Goal: Task Accomplishment & Management: Use online tool/utility

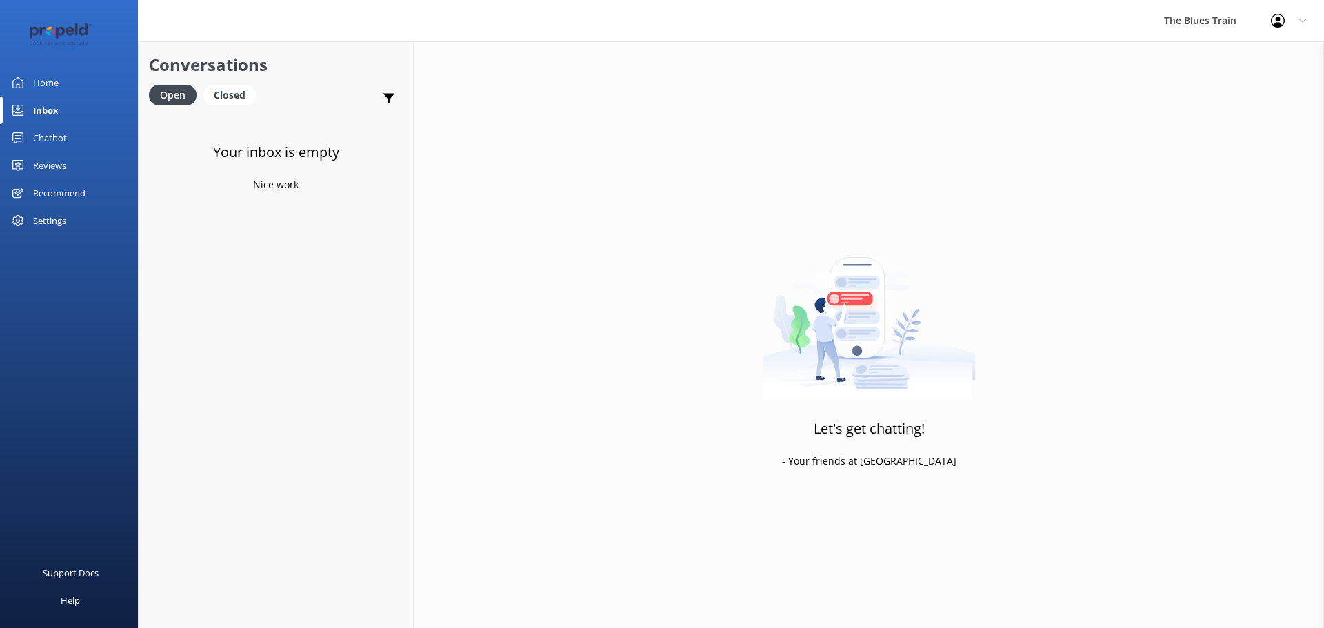
click at [88, 81] on link "Home" at bounding box center [69, 83] width 138 height 28
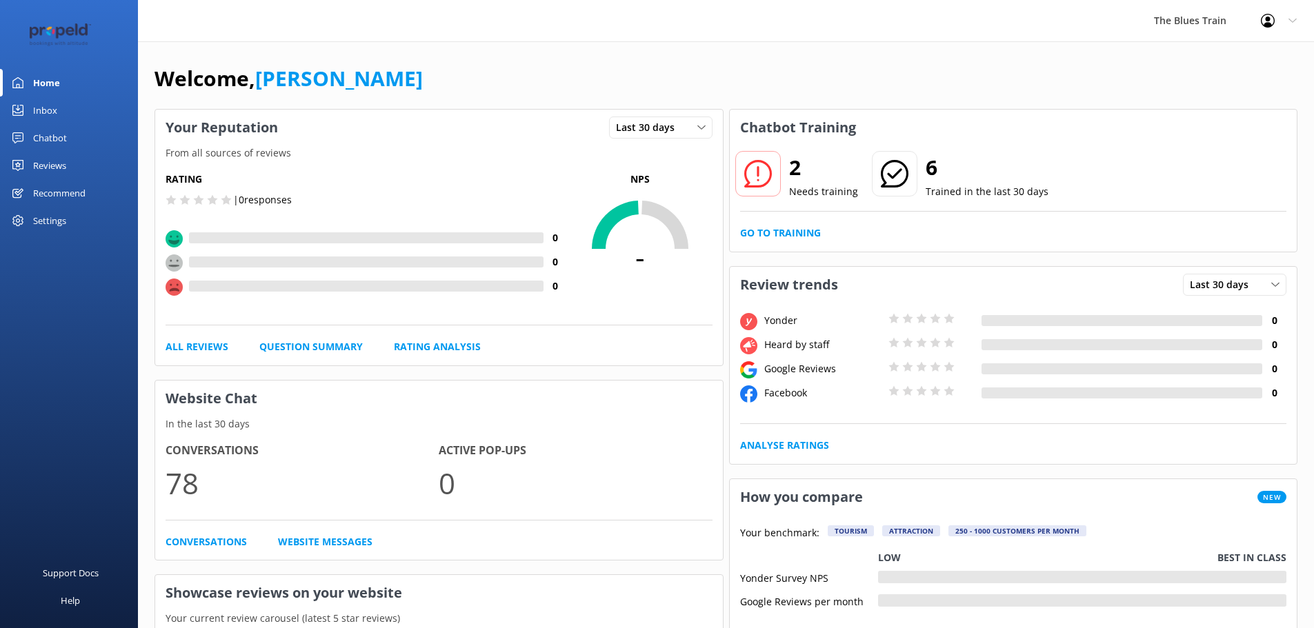
click at [88, 135] on link "Chatbot" at bounding box center [69, 138] width 138 height 28
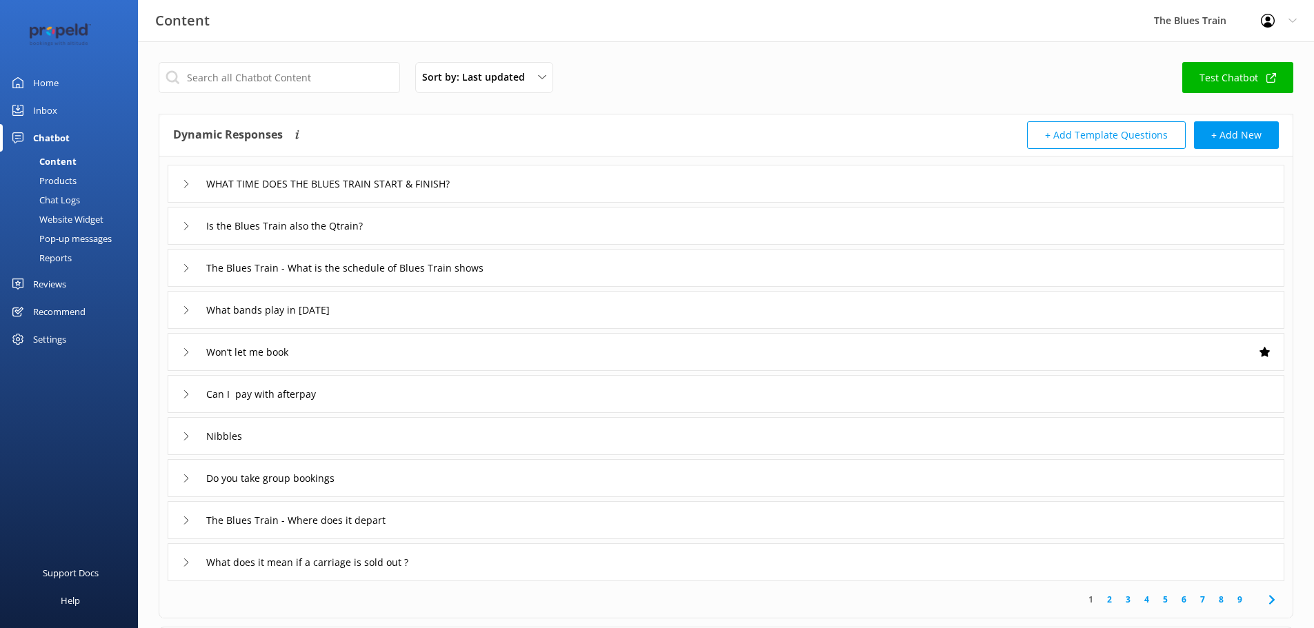
click at [75, 206] on div "Chat Logs" at bounding box center [44, 199] width 72 height 19
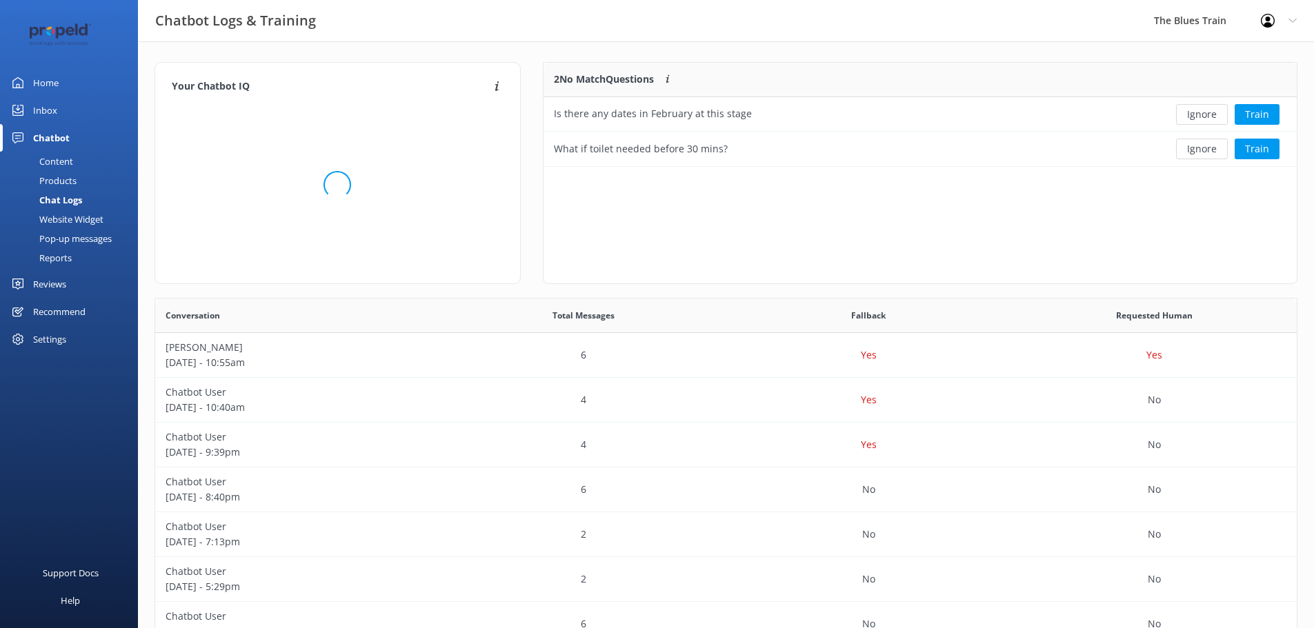
scroll to position [94, 743]
click at [1202, 114] on button "Ignore" at bounding box center [1202, 114] width 52 height 21
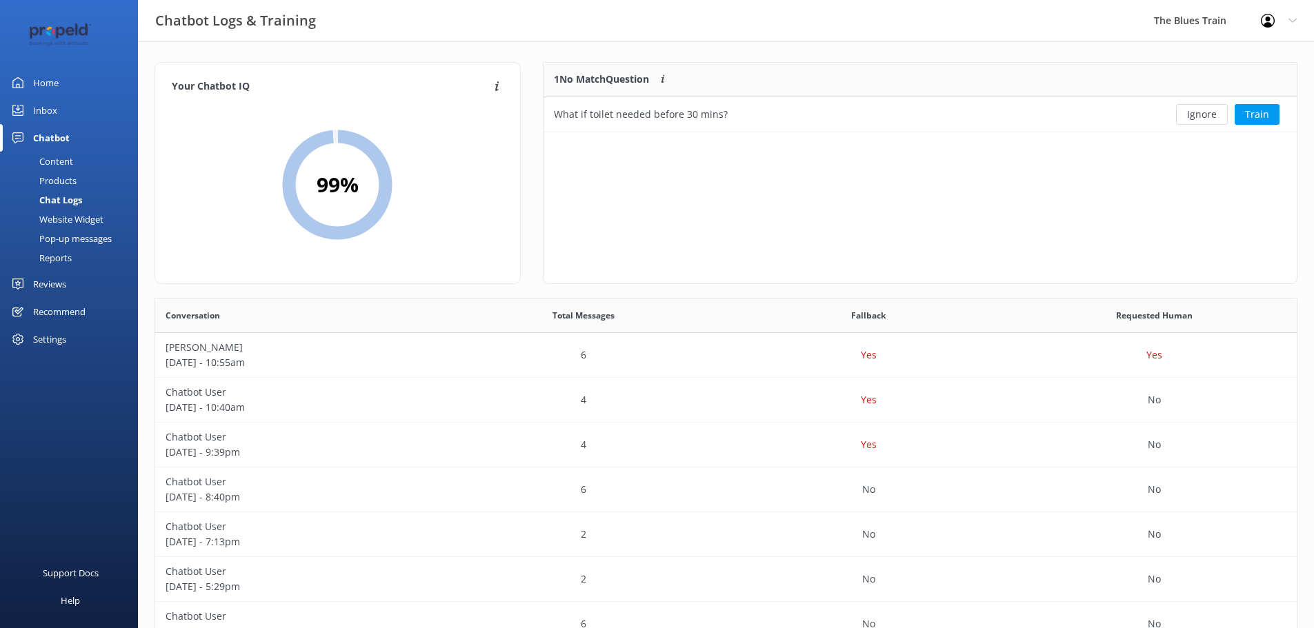
scroll to position [59, 743]
click at [1202, 119] on button "Ignore" at bounding box center [1202, 114] width 52 height 21
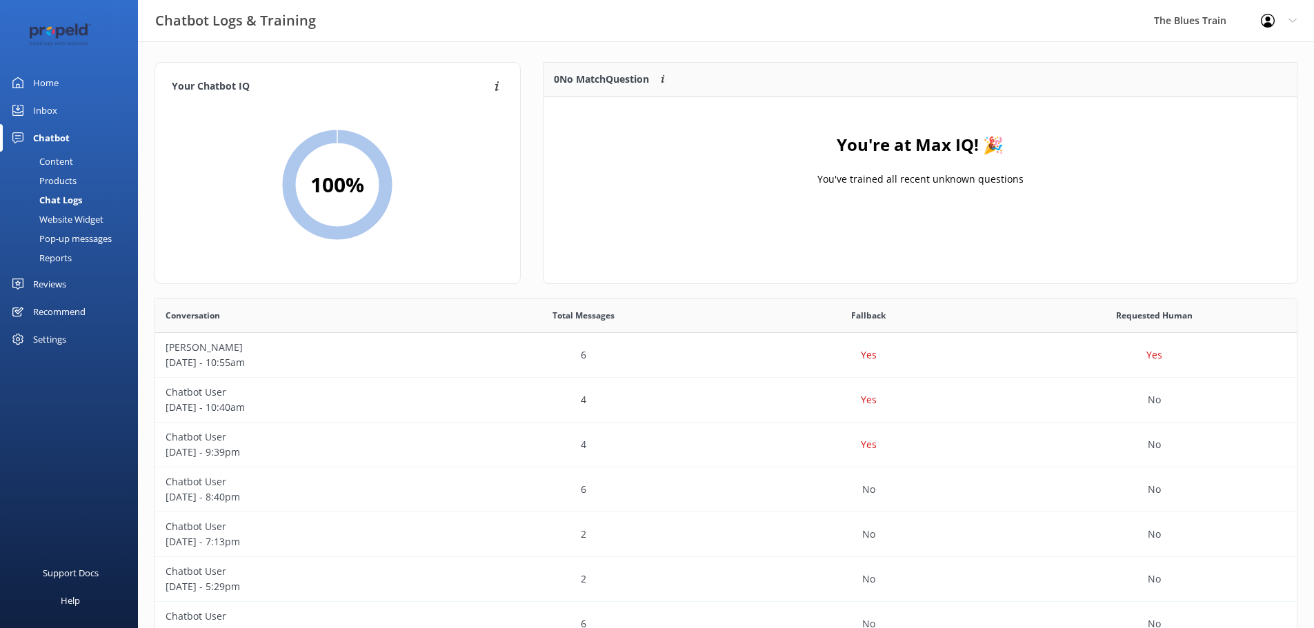
click at [64, 82] on link "Home" at bounding box center [69, 83] width 138 height 28
